Goal: Communication & Community: Answer question/provide support

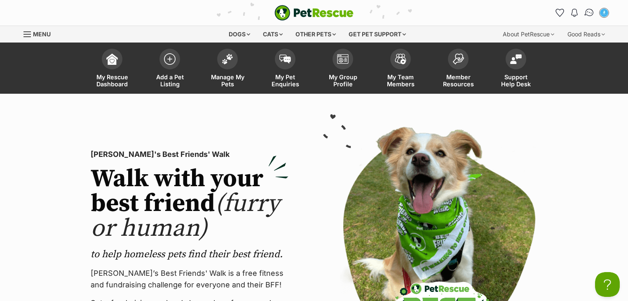
click at [591, 14] on img "Conversations" at bounding box center [589, 12] width 11 height 11
click at [233, 61] on img at bounding box center [228, 57] width 12 height 11
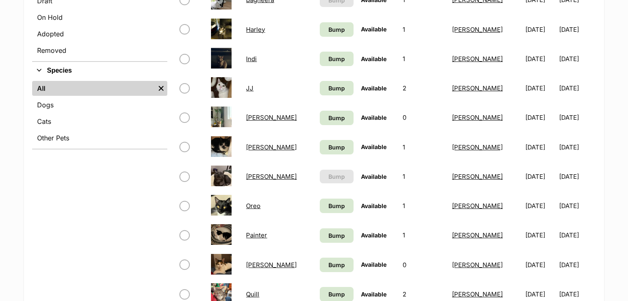
scroll to position [99, 0]
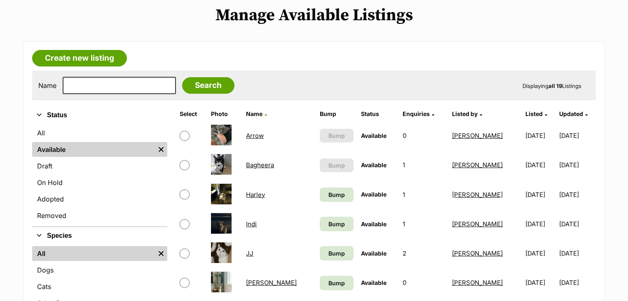
click at [268, 162] on link "Bagheera" at bounding box center [260, 165] width 28 height 8
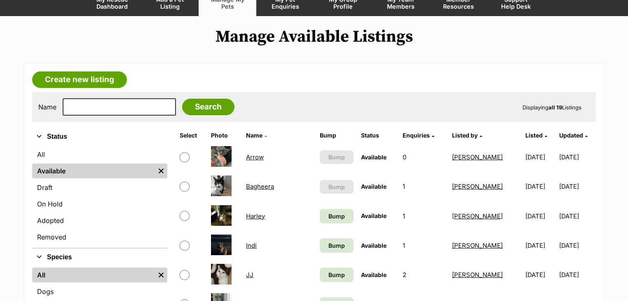
scroll to position [66, 0]
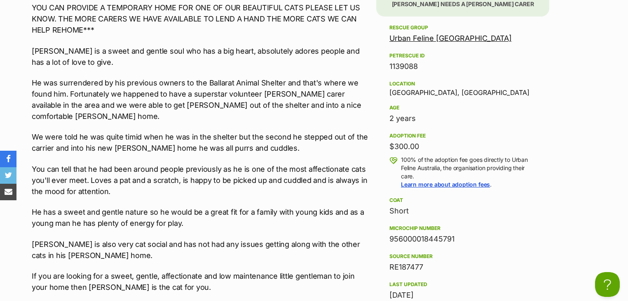
scroll to position [792, 0]
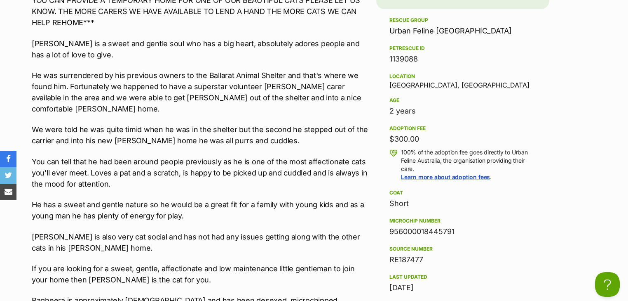
drag, startPoint x: 417, startPoint y: 167, endPoint x: 401, endPoint y: 151, distance: 22.5
click at [401, 151] on div "100% of the adoption fee goes directly to Urban Feline Australia, the organisat…" at bounding box center [463, 164] width 147 height 33
click at [408, 155] on p "100% of the adoption fee goes directly to Urban Feline Australia, the organisat…" at bounding box center [468, 164] width 135 height 33
drag, startPoint x: 402, startPoint y: 150, endPoint x: 418, endPoint y: 166, distance: 23.0
click at [418, 166] on p "100% of the adoption fee goes directly to Urban Feline Australia, the organisat…" at bounding box center [468, 164] width 135 height 33
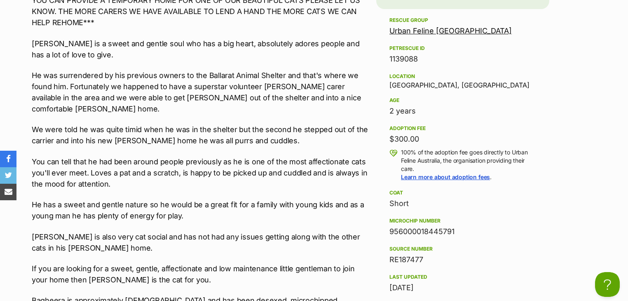
click at [417, 156] on p "100% of the adoption fee goes directly to Urban Feline Australia, the organisat…" at bounding box center [468, 164] width 135 height 33
drag, startPoint x: 416, startPoint y: 166, endPoint x: 401, endPoint y: 148, distance: 22.8
click at [401, 148] on p "100% of the adoption fee goes directly to Urban Feline Australia, the organisat…" at bounding box center [468, 164] width 135 height 33
click at [423, 164] on p "100% of the adoption fee goes directly to Urban Feline Australia, the organisat…" at bounding box center [468, 164] width 135 height 33
drag, startPoint x: 412, startPoint y: 168, endPoint x: 402, endPoint y: 150, distance: 20.5
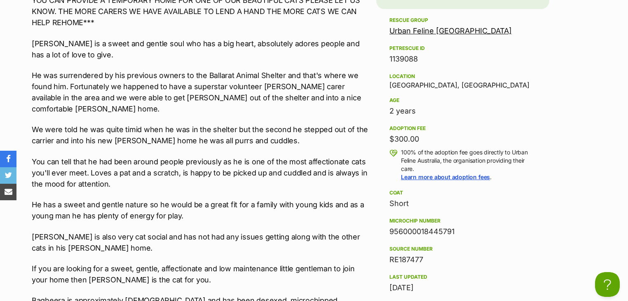
click at [402, 150] on p "100% of the adoption fee goes directly to Urban Feline Australia, the organisat…" at bounding box center [468, 164] width 135 height 33
click at [412, 154] on p "100% of the adoption fee goes directly to Urban Feline Australia, the organisat…" at bounding box center [468, 164] width 135 height 33
click at [419, 168] on p "100% of the adoption fee goes directly to Urban Feline Australia, the organisat…" at bounding box center [468, 164] width 135 height 33
click at [414, 169] on p "100% of the adoption fee goes directly to Urban Feline Australia, the organisat…" at bounding box center [468, 164] width 135 height 33
click at [415, 166] on p "100% of the adoption fee goes directly to Urban Feline Australia, the organisat…" at bounding box center [468, 164] width 135 height 33
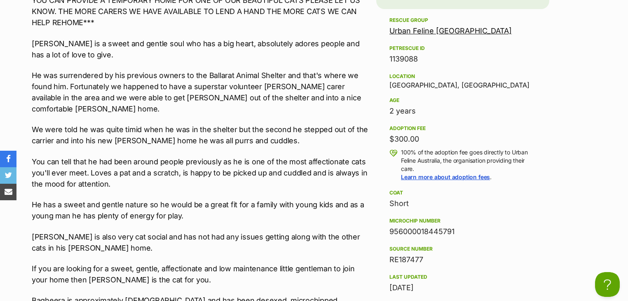
click at [409, 163] on p "100% of the adoption fee goes directly to Urban Feline Australia, the organisat…" at bounding box center [468, 164] width 135 height 33
drag, startPoint x: 416, startPoint y: 168, endPoint x: 401, endPoint y: 150, distance: 23.4
click at [401, 150] on div "100% of the adoption fee goes directly to Urban Feline Australia, the organisat…" at bounding box center [463, 164] width 147 height 33
click at [414, 159] on p "100% of the adoption fee goes directly to Urban Feline Australia, the organisat…" at bounding box center [468, 164] width 135 height 33
drag, startPoint x: 409, startPoint y: 167, endPoint x: 402, endPoint y: 151, distance: 17.4
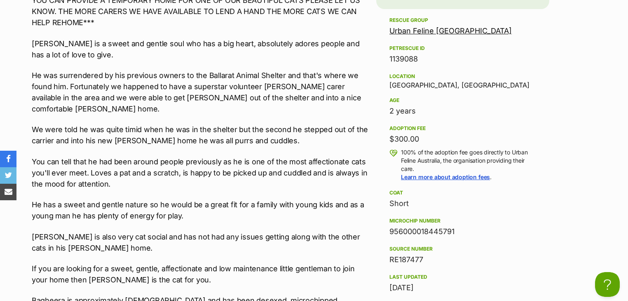
click at [402, 151] on p "100% of the adoption fee goes directly to Urban Feline Australia, the organisat…" at bounding box center [468, 164] width 135 height 33
click at [418, 164] on p "100% of the adoption fee goes directly to Urban Feline Australia, the organisat…" at bounding box center [468, 164] width 135 height 33
drag, startPoint x: 416, startPoint y: 168, endPoint x: 402, endPoint y: 151, distance: 21.4
click at [402, 151] on p "100% of the adoption fee goes directly to Urban Feline Australia, the organisat…" at bounding box center [468, 164] width 135 height 33
click at [405, 155] on p "100% of the adoption fee goes directly to Urban Feline Australia, the organisat…" at bounding box center [468, 164] width 135 height 33
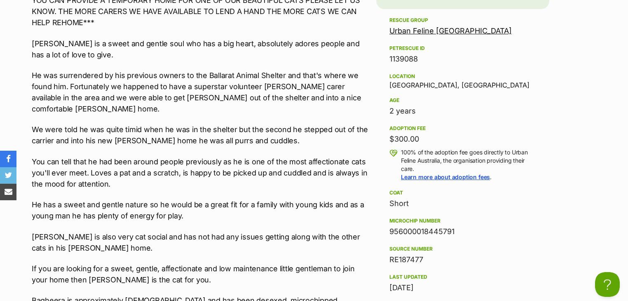
drag, startPoint x: 402, startPoint y: 152, endPoint x: 416, endPoint y: 165, distance: 19.2
click at [416, 165] on p "100% of the adoption fee goes directly to Urban Feline Australia, the organisat…" at bounding box center [468, 164] width 135 height 33
click at [420, 168] on p "100% of the adoption fee goes directly to Urban Feline Australia, the organisat…" at bounding box center [468, 164] width 135 height 33
drag, startPoint x: 420, startPoint y: 168, endPoint x: 401, endPoint y: 153, distance: 24.3
click at [401, 153] on div "100% of the adoption fee goes directly to Urban Feline Australia, the organisat…" at bounding box center [463, 164] width 147 height 33
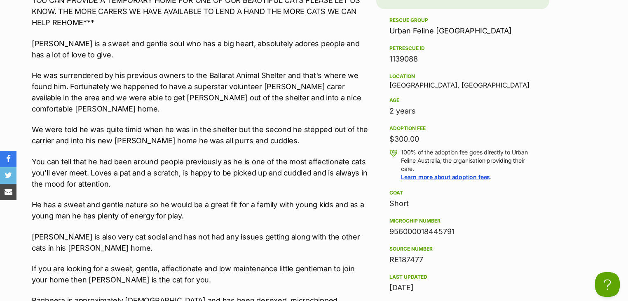
click at [407, 153] on p "100% of the adoption fee goes directly to Urban Feline Australia, the organisat…" at bounding box center [468, 164] width 135 height 33
drag, startPoint x: 401, startPoint y: 150, endPoint x: 419, endPoint y: 163, distance: 22.4
click at [415, 168] on div "100% of the adoption fee goes directly to Urban Feline Australia, the organisat…" at bounding box center [463, 164] width 147 height 33
click at [419, 163] on p "100% of the adoption fee goes directly to Urban Feline Australia, the organisat…" at bounding box center [468, 164] width 135 height 33
drag, startPoint x: 418, startPoint y: 167, endPoint x: 399, endPoint y: 147, distance: 27.1
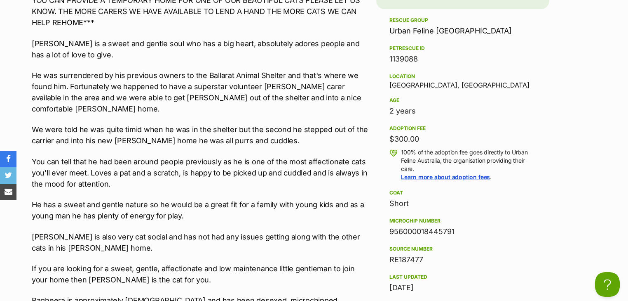
click at [399, 148] on div "100% of the adoption fee goes directly to Urban Feline Australia, the organisat…" at bounding box center [463, 164] width 147 height 33
click at [425, 168] on p "100% of the adoption fee goes directly to Urban Feline Australia, the organisat…" at bounding box center [468, 164] width 135 height 33
drag, startPoint x: 417, startPoint y: 167, endPoint x: 402, endPoint y: 150, distance: 22.4
click at [402, 150] on p "100% of the adoption fee goes directly to Urban Feline Australia, the organisat…" at bounding box center [468, 164] width 135 height 33
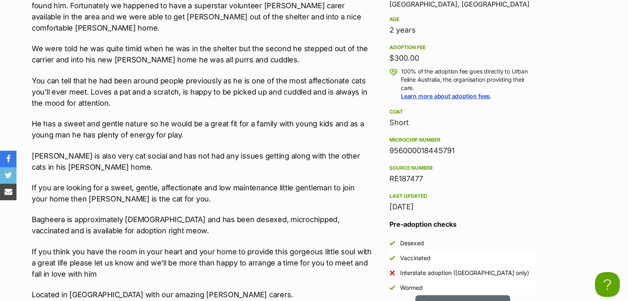
scroll to position [891, 0]
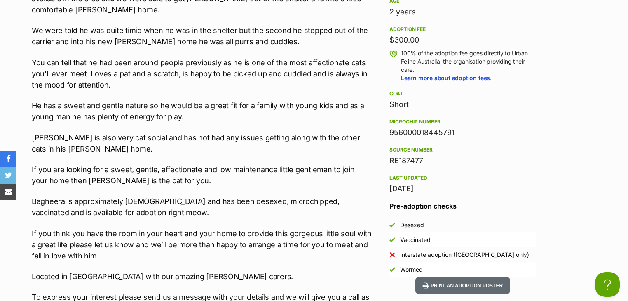
drag, startPoint x: 458, startPoint y: 130, endPoint x: 390, endPoint y: 134, distance: 68.6
click at [390, 134] on div "956000018445791" at bounding box center [463, 133] width 147 height 12
copy div "956000018445791"
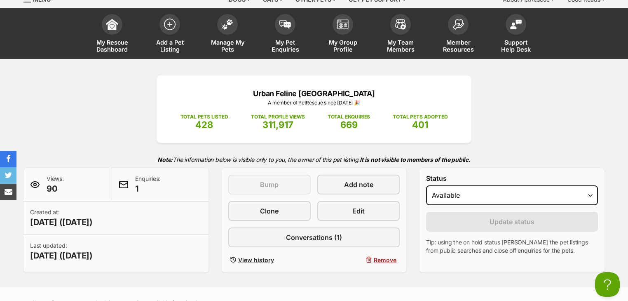
scroll to position [0, 0]
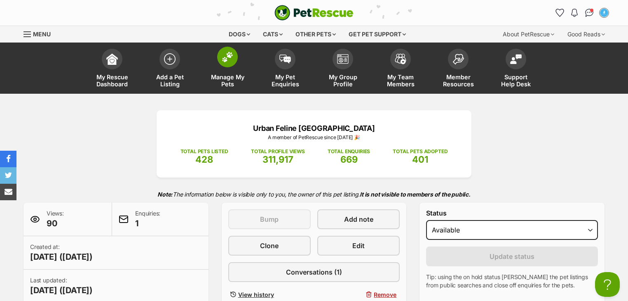
click at [226, 58] on img at bounding box center [228, 57] width 12 height 11
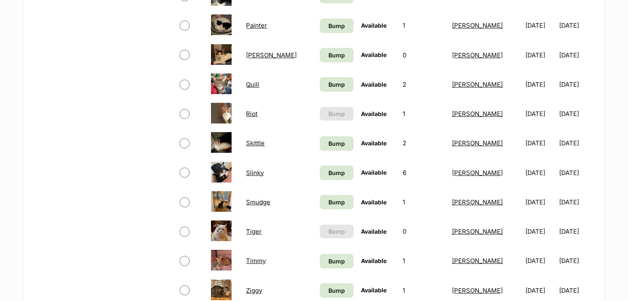
scroll to position [462, 0]
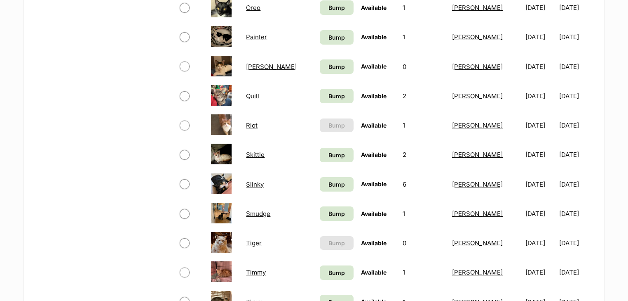
click at [257, 127] on link "Riot" at bounding box center [252, 125] width 12 height 8
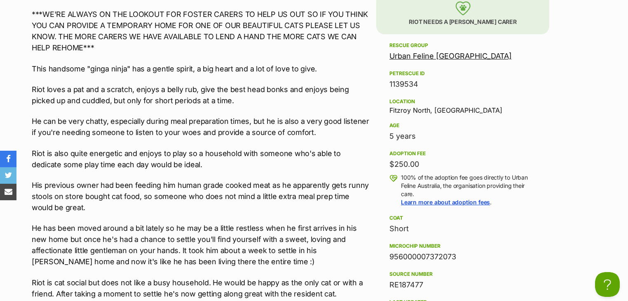
scroll to position [764, 0]
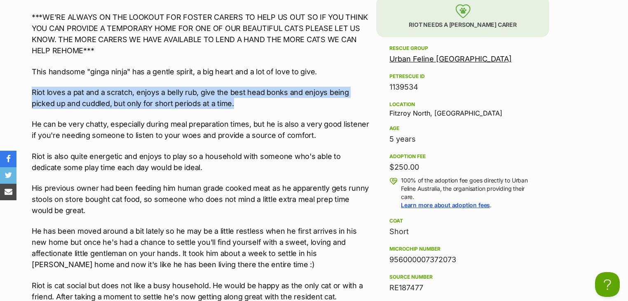
drag, startPoint x: 216, startPoint y: 102, endPoint x: 33, endPoint y: 94, distance: 183.2
click at [227, 103] on p "Riot loves a pat and a scratch, enjoys a belly rub, give the best head bonks an…" at bounding box center [202, 98] width 341 height 22
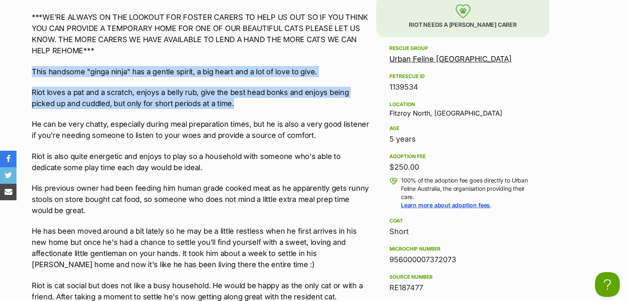
drag, startPoint x: 192, startPoint y: 104, endPoint x: 27, endPoint y: 63, distance: 169.9
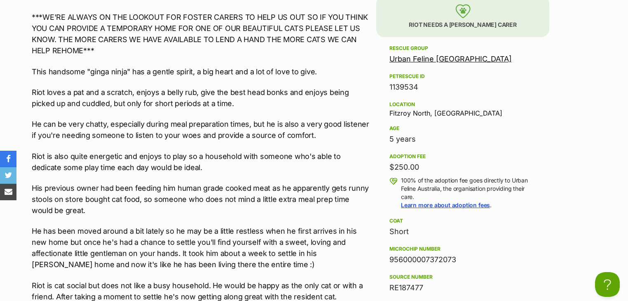
click at [144, 125] on p "He can be very chatty, especially during meal preparation times, but he is also…" at bounding box center [202, 129] width 341 height 22
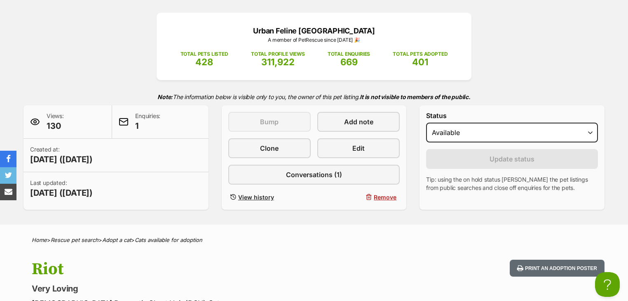
scroll to position [0, 0]
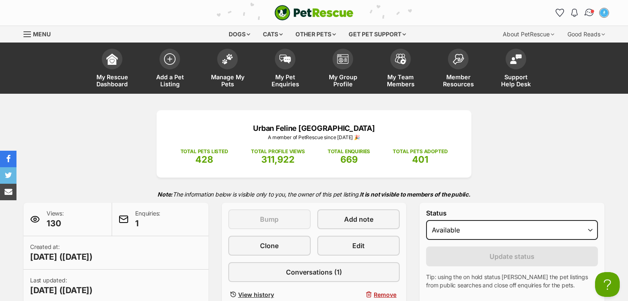
click at [586, 14] on img "Conversations" at bounding box center [589, 12] width 11 height 11
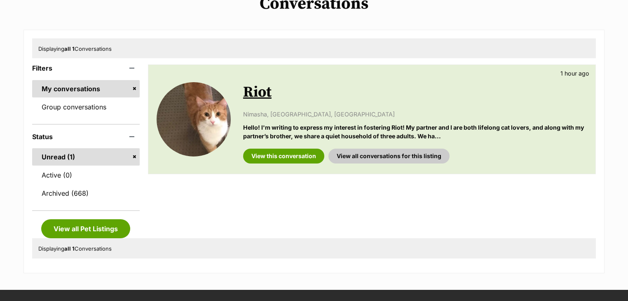
scroll to position [132, 0]
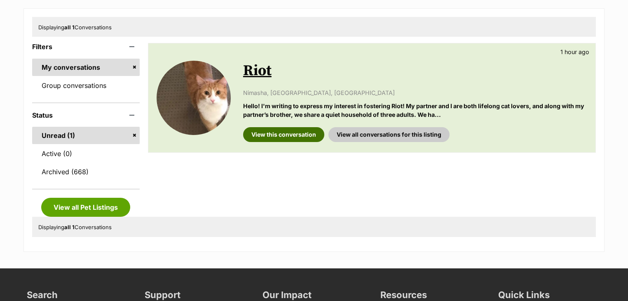
click at [271, 140] on link "View this conversation" at bounding box center [283, 134] width 81 height 15
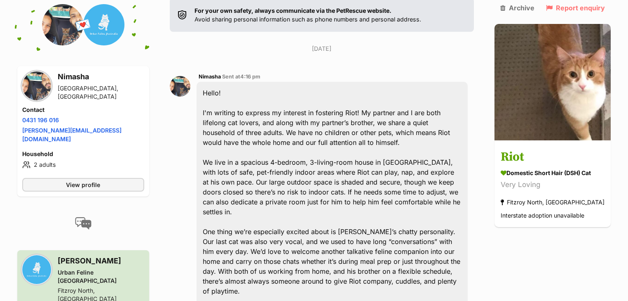
scroll to position [122, 0]
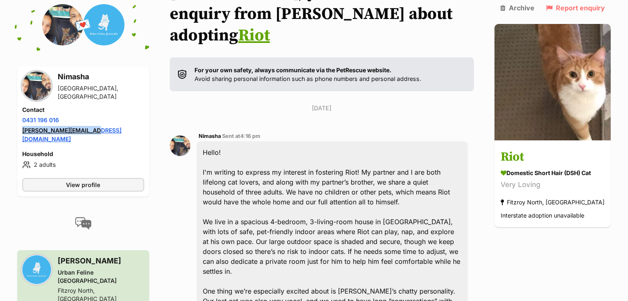
drag, startPoint x: 111, startPoint y: 132, endPoint x: 23, endPoint y: 132, distance: 87.8
click at [23, 132] on li "Email address nimz.connect@gmail.com" at bounding box center [83, 134] width 122 height 17
copy link "nimz.connect@gmail.com"
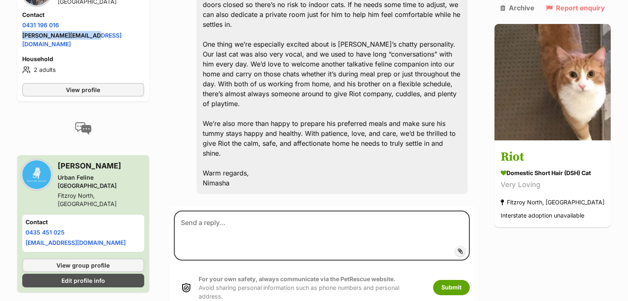
scroll to position [371, 0]
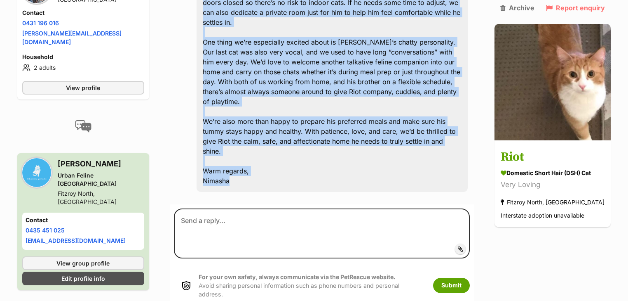
drag, startPoint x: 207, startPoint y: 129, endPoint x: 267, endPoint y: 134, distance: 60.0
click at [267, 134] on div "Hello! I'm writing to express my interest in fostering Riot! My partner and I a…" at bounding box center [332, 41] width 271 height 299
click at [261, 130] on div "Hello! I'm writing to express my interest in fostering Riot! My partner and I a…" at bounding box center [332, 41] width 271 height 299
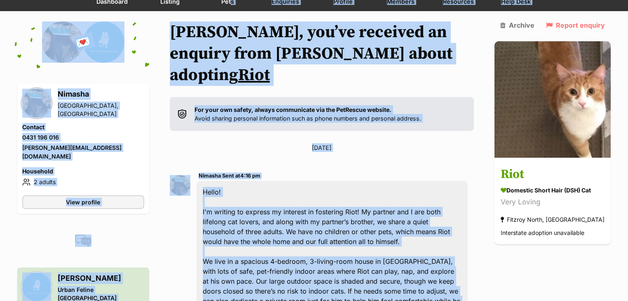
scroll to position [0, 0]
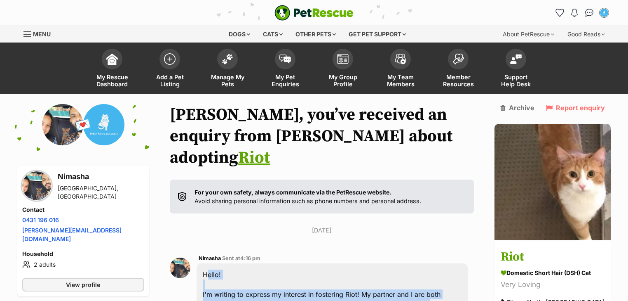
drag, startPoint x: 226, startPoint y: 133, endPoint x: 233, endPoint y: 254, distance: 121.4
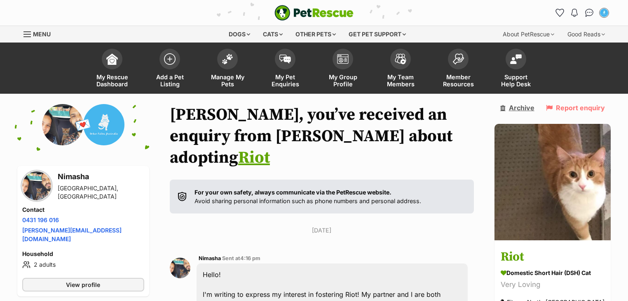
click at [526, 106] on link "Archive" at bounding box center [517, 107] width 34 height 7
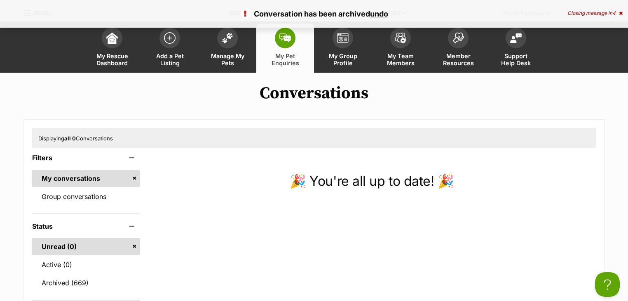
scroll to position [33, 0]
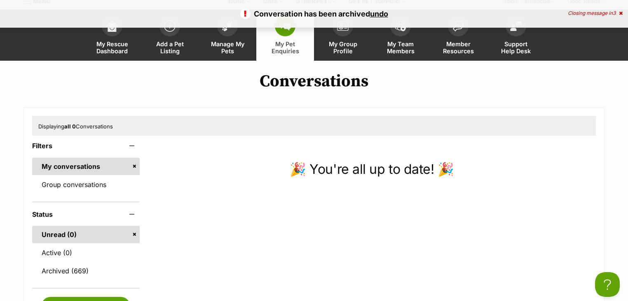
click at [605, 13] on div "Closing message in 3" at bounding box center [595, 13] width 55 height 6
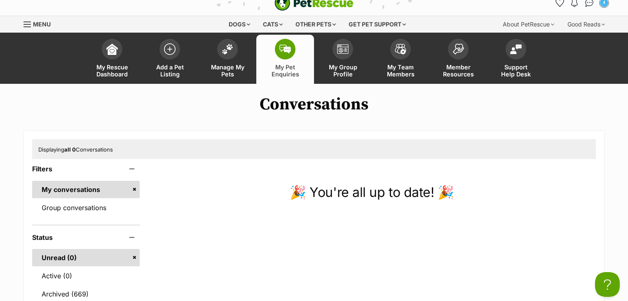
scroll to position [0, 0]
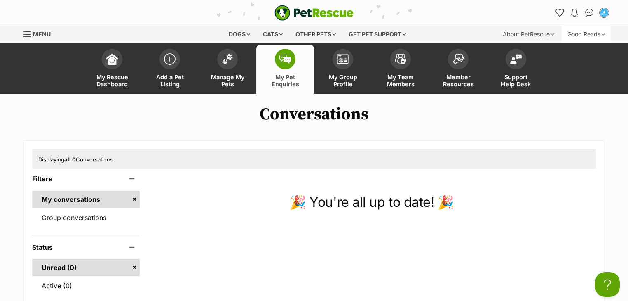
click at [587, 38] on div "Good Reads" at bounding box center [586, 34] width 49 height 16
